Goal: Transaction & Acquisition: Purchase product/service

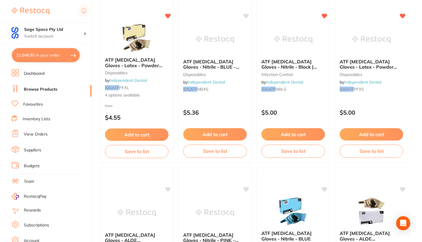
scroll to position [305, 0]
click at [40, 105] on link "Favourites" at bounding box center [33, 105] width 20 height 6
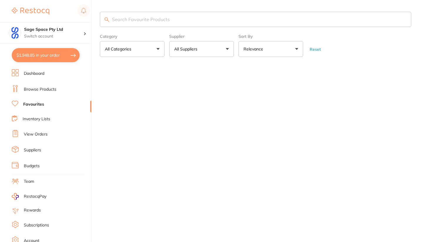
click at [222, 50] on button "All Suppliers" at bounding box center [201, 49] width 65 height 16
click at [227, 50] on button "All Suppliers" at bounding box center [201, 49] width 65 height 16
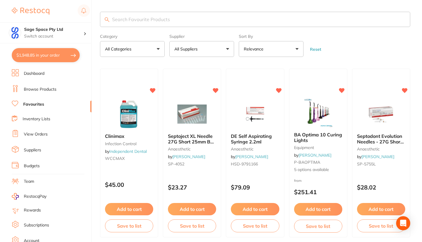
click at [225, 49] on button "All Suppliers" at bounding box center [201, 49] width 65 height 16
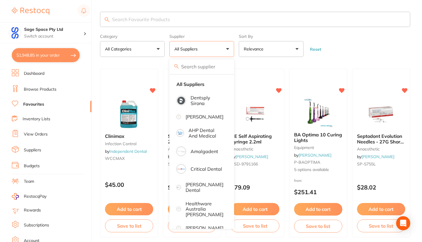
click at [206, 226] on p "[PERSON_NAME]" at bounding box center [204, 228] width 38 height 5
click at [200, 226] on p "[PERSON_NAME]" at bounding box center [204, 228] width 38 height 5
click at [205, 226] on p "[PERSON_NAME]" at bounding box center [204, 228] width 38 height 5
click at [351, 44] on form "Category All Categories All Categories 3D Printing anaesthetic articulating bur…" at bounding box center [255, 44] width 310 height 25
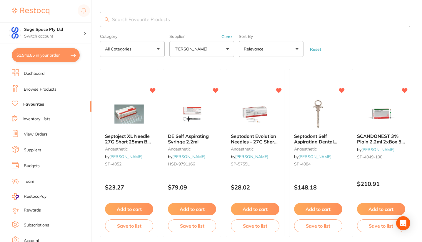
click at [369, 52] on form "Category All Categories All Categories anaesthetic crown & bridge disposables e…" at bounding box center [255, 44] width 310 height 25
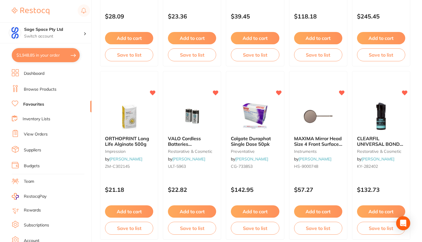
scroll to position [525, 0]
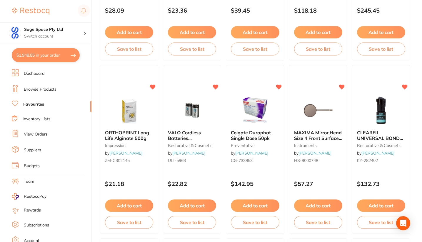
click at [192, 205] on button "Add to cart" at bounding box center [192, 206] width 48 height 12
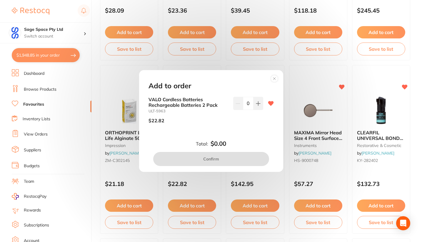
click at [256, 101] on icon at bounding box center [258, 103] width 5 height 5
type input "1"
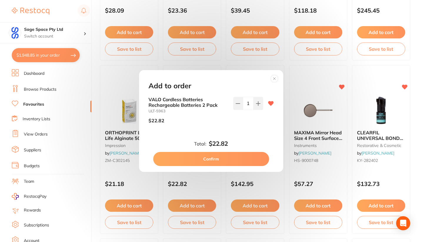
click at [206, 162] on button "Confirm" at bounding box center [211, 159] width 116 height 14
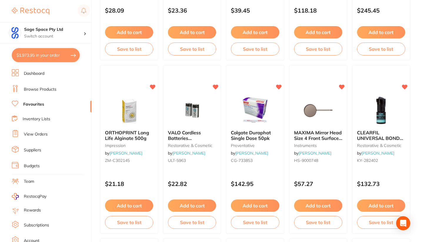
checkbox input "false"
click at [190, 113] on img at bounding box center [192, 110] width 38 height 29
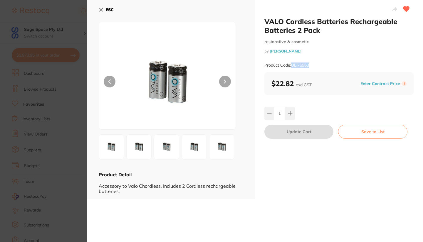
drag, startPoint x: 311, startPoint y: 64, endPoint x: 292, endPoint y: 65, distance: 18.5
click at [292, 65] on div "Product Code: ULT-5963" at bounding box center [338, 65] width 149 height 14
drag, startPoint x: 291, startPoint y: 64, endPoint x: 327, endPoint y: 49, distance: 38.9
click at [327, 49] on small "by [PERSON_NAME]" at bounding box center [338, 51] width 149 height 4
drag, startPoint x: 312, startPoint y: 64, endPoint x: 290, endPoint y: 66, distance: 22.1
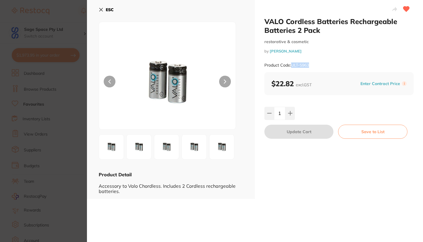
click at [290, 66] on div "Product Code: ULT-5963" at bounding box center [338, 65] width 149 height 14
copy small "ULT-5963"
click at [100, 9] on icon at bounding box center [101, 9] width 3 height 3
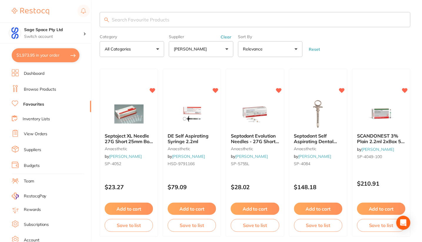
scroll to position [525, 0]
